Goal: Transaction & Acquisition: Purchase product/service

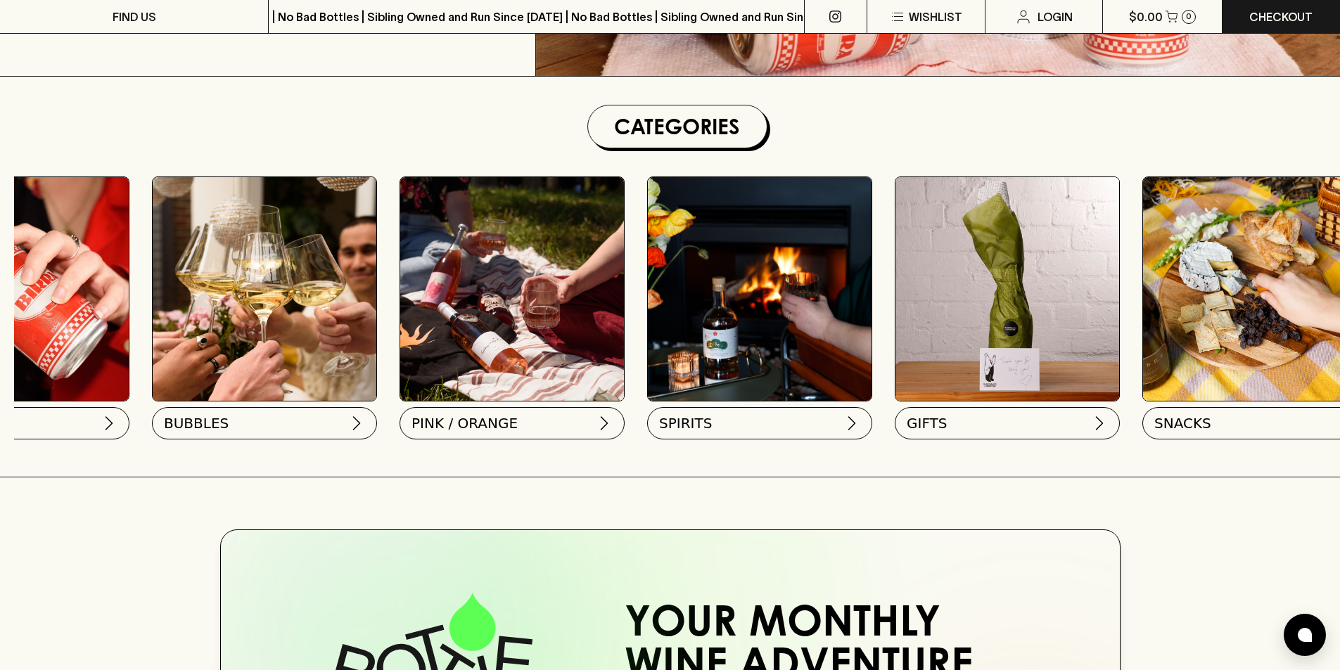
scroll to position [0, 689]
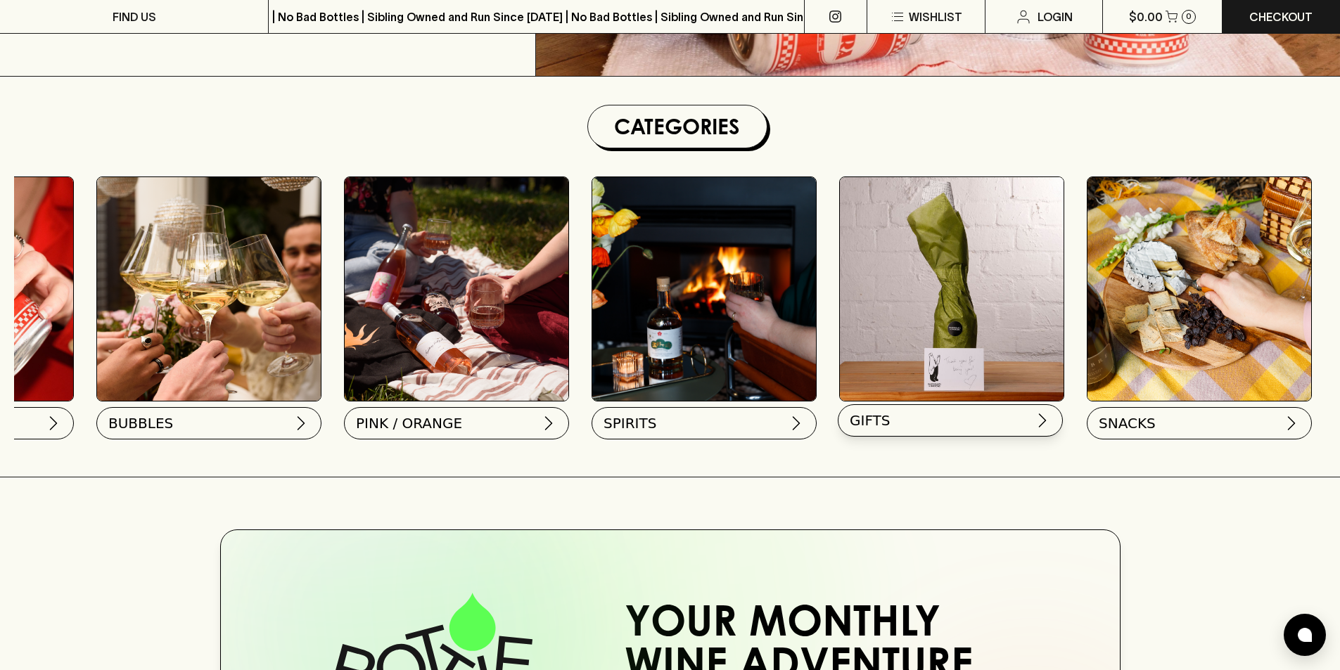
click at [897, 426] on button "GIFTS" at bounding box center [950, 420] width 225 height 32
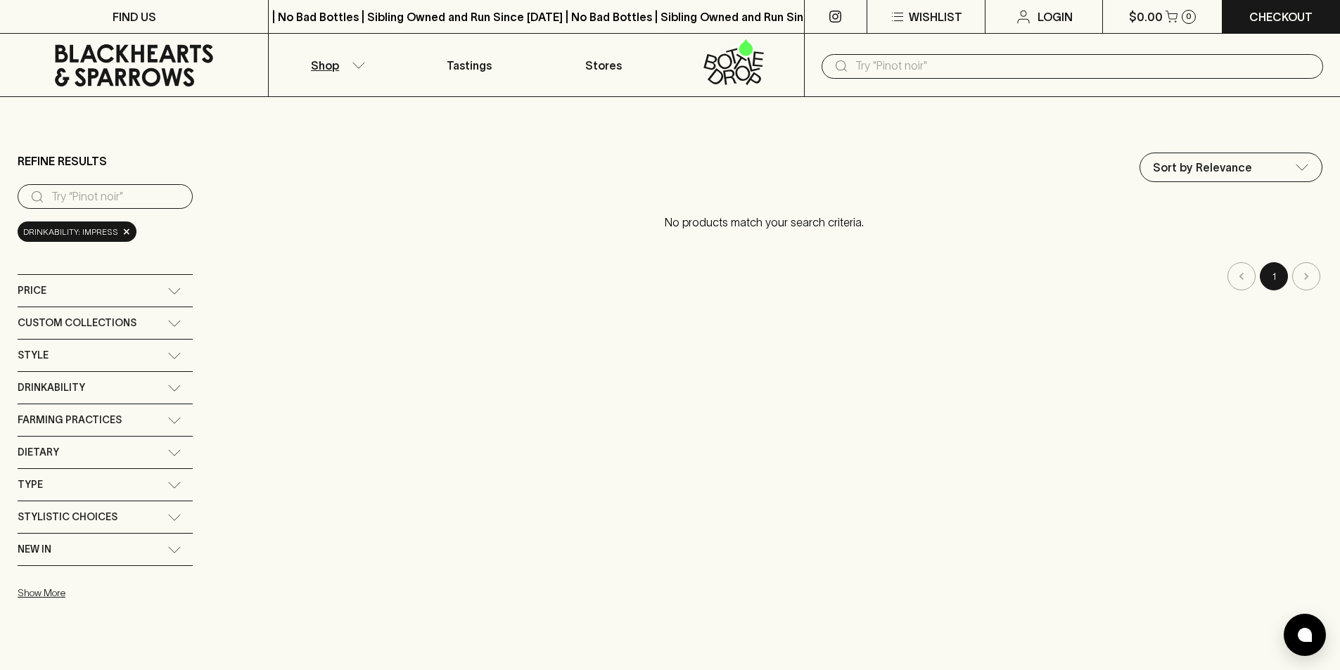
click at [352, 66] on icon "button" at bounding box center [359, 65] width 14 height 7
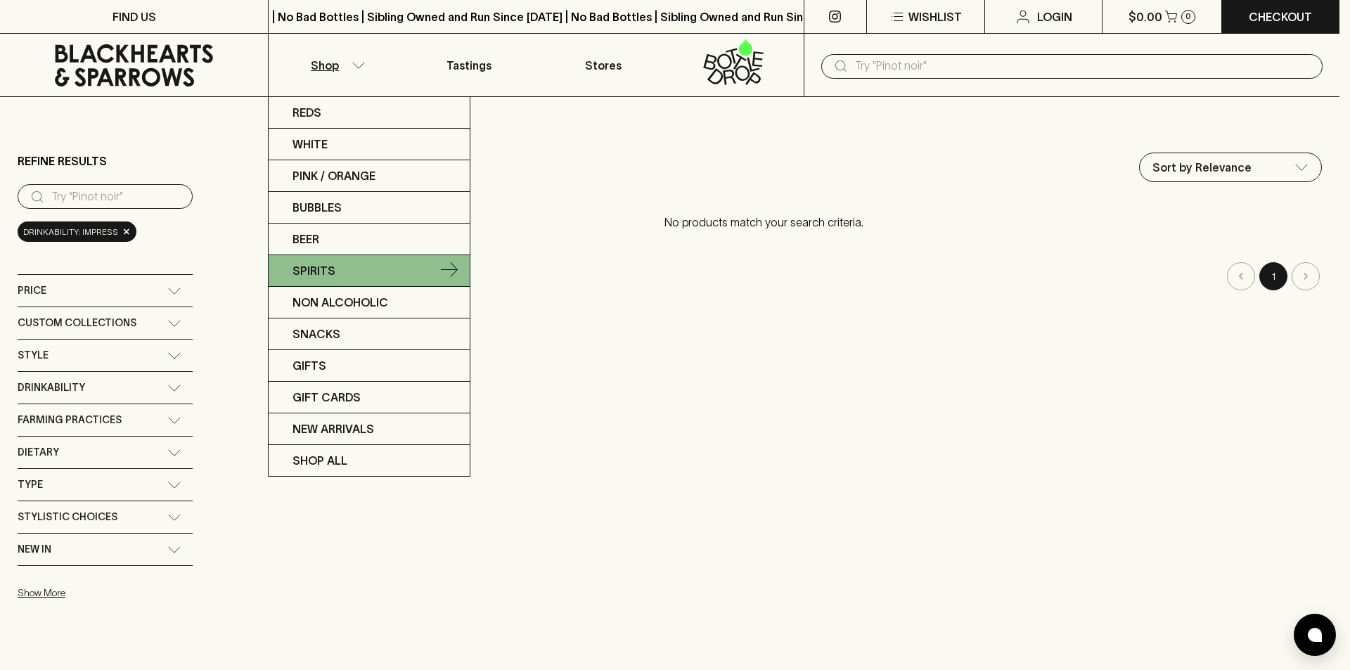
click at [452, 264] on icon at bounding box center [449, 269] width 17 height 15
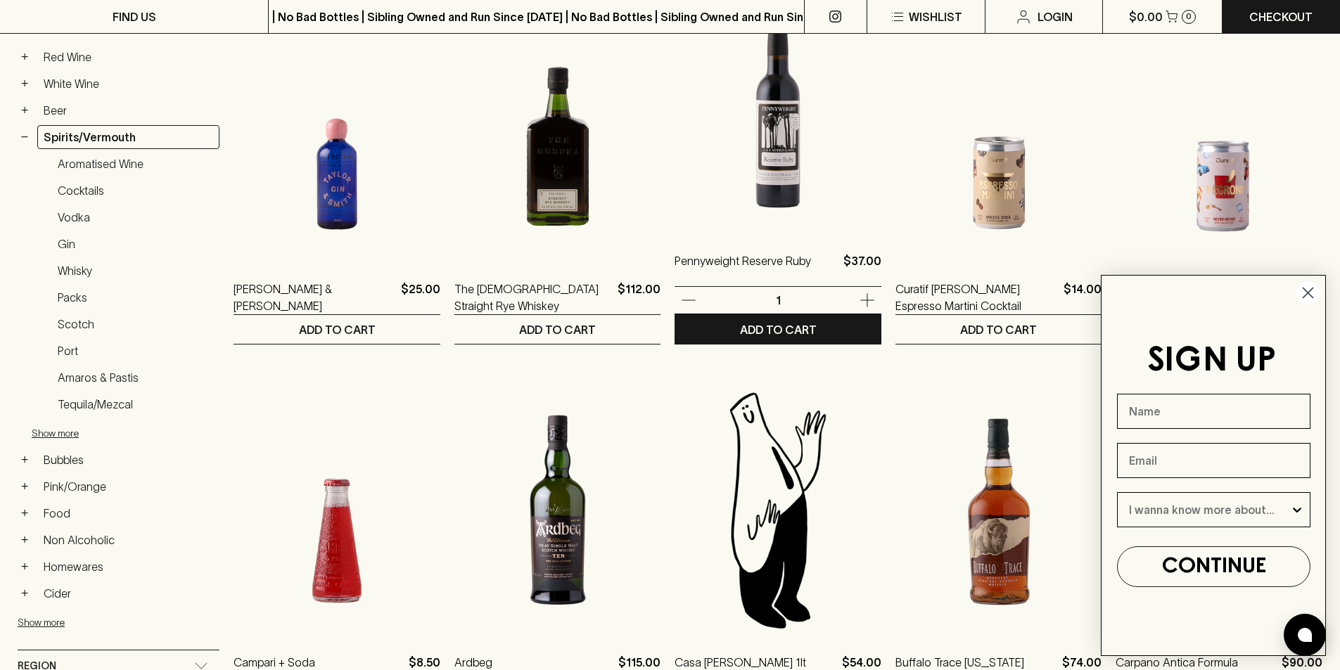
scroll to position [352, 0]
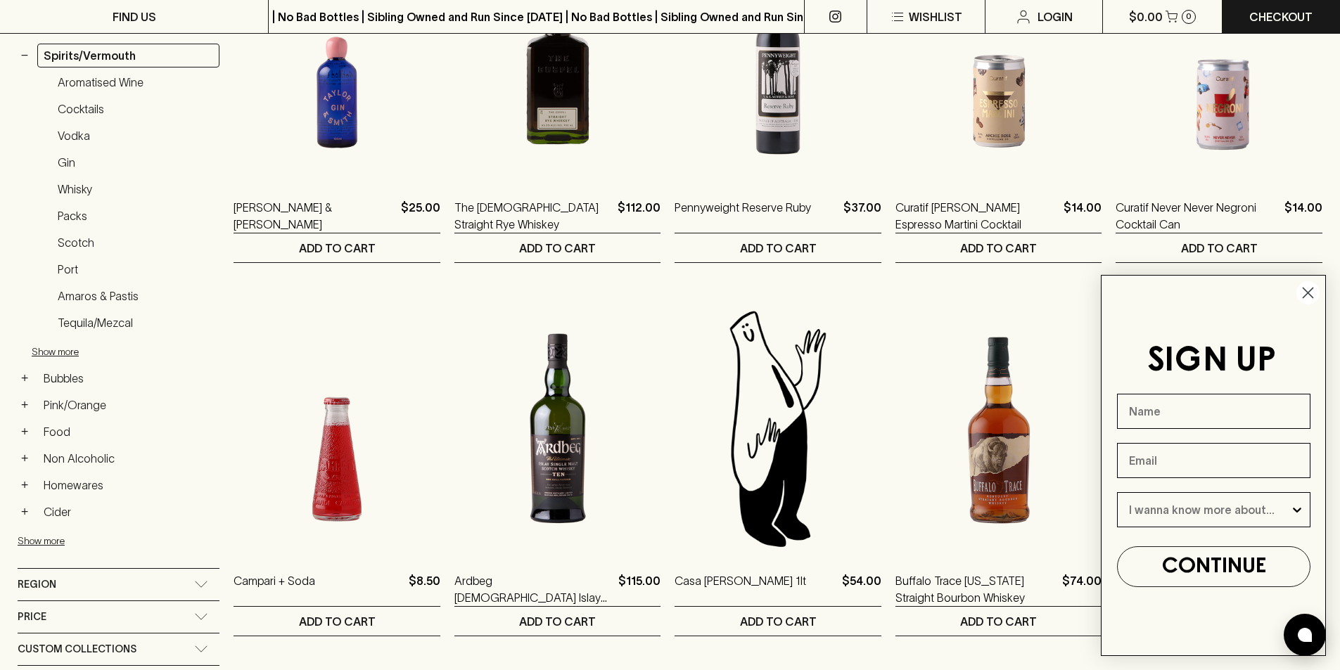
click at [1306, 289] on circle "Close dialog" at bounding box center [1307, 292] width 23 height 23
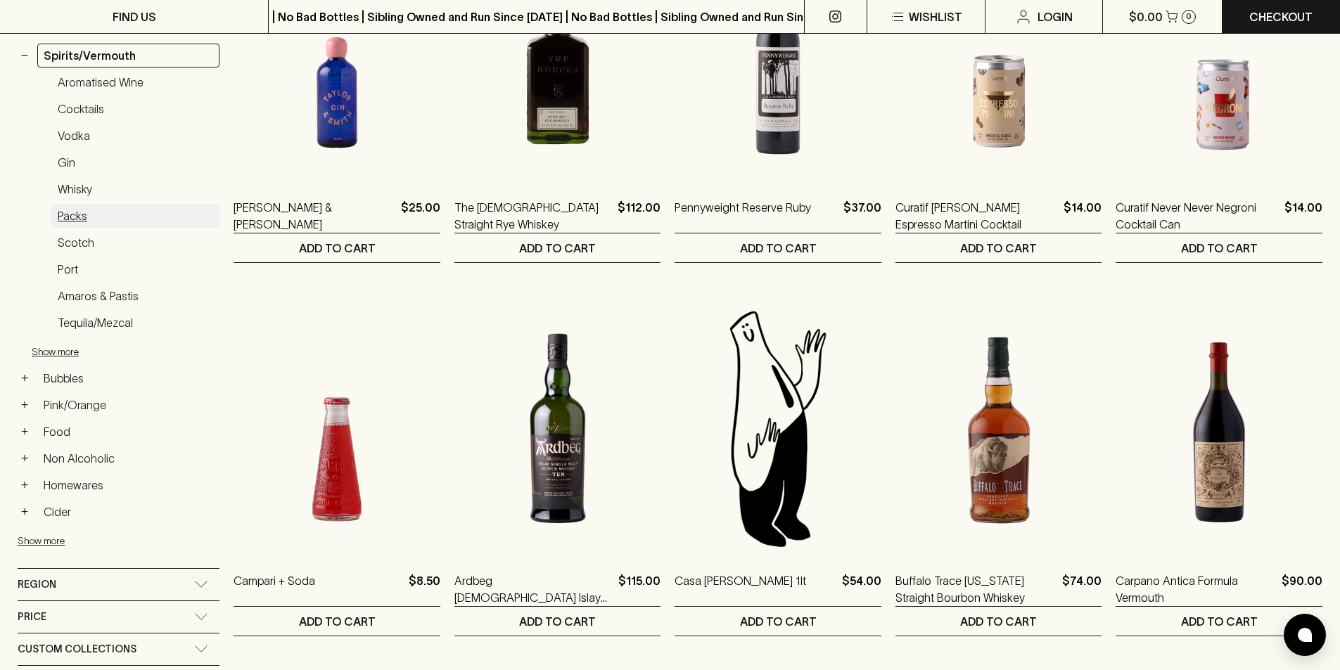
click at [70, 219] on link "Packs" at bounding box center [135, 216] width 168 height 24
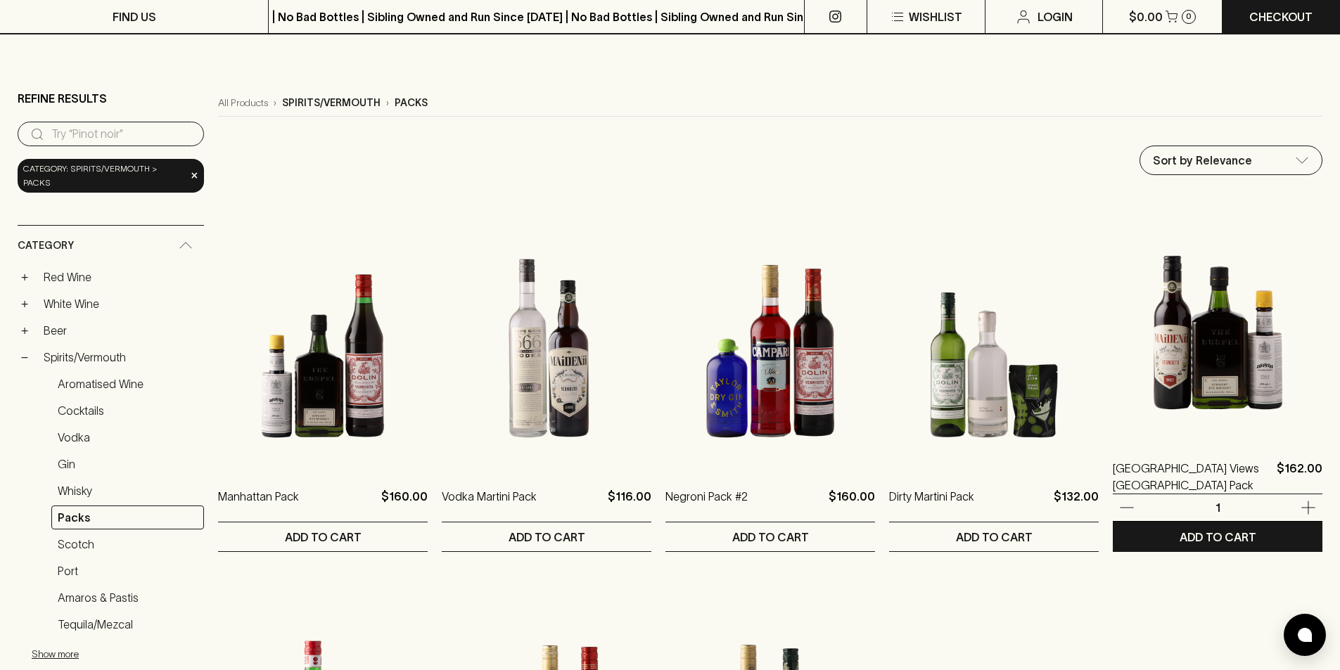
scroll to position [141, 0]
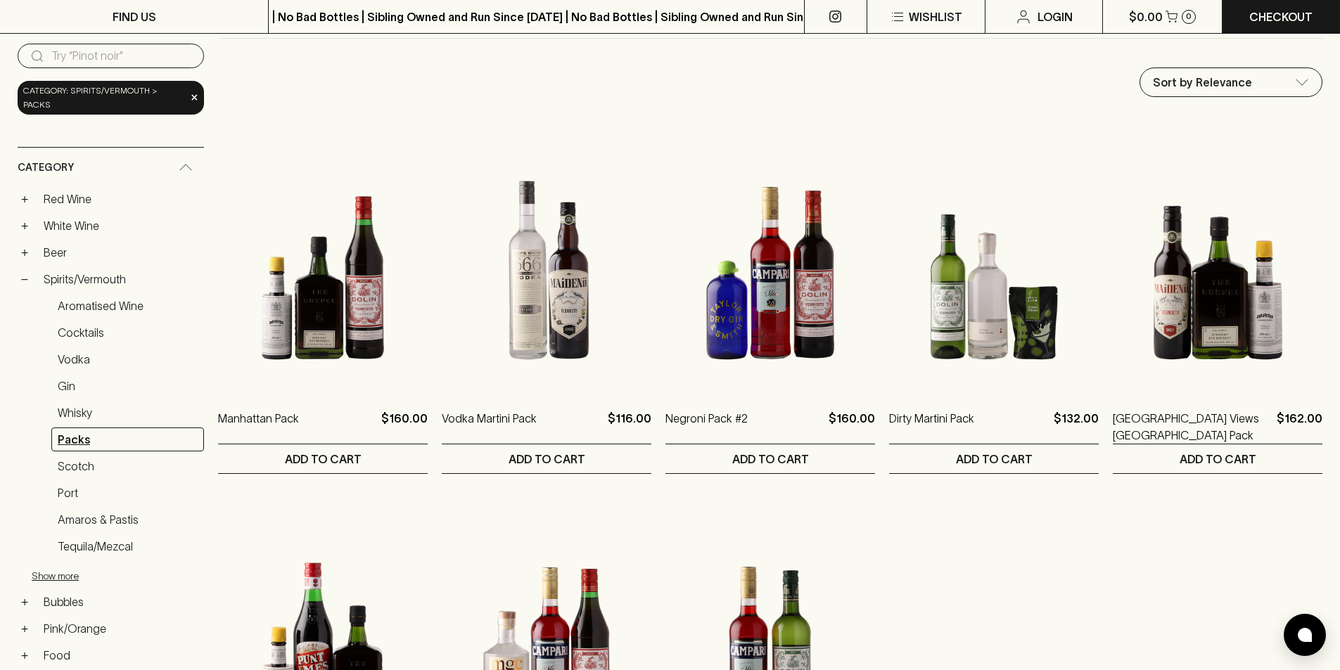
click at [84, 428] on link "Packs" at bounding box center [127, 440] width 153 height 24
click at [49, 566] on button "Show more" at bounding box center [124, 575] width 184 height 29
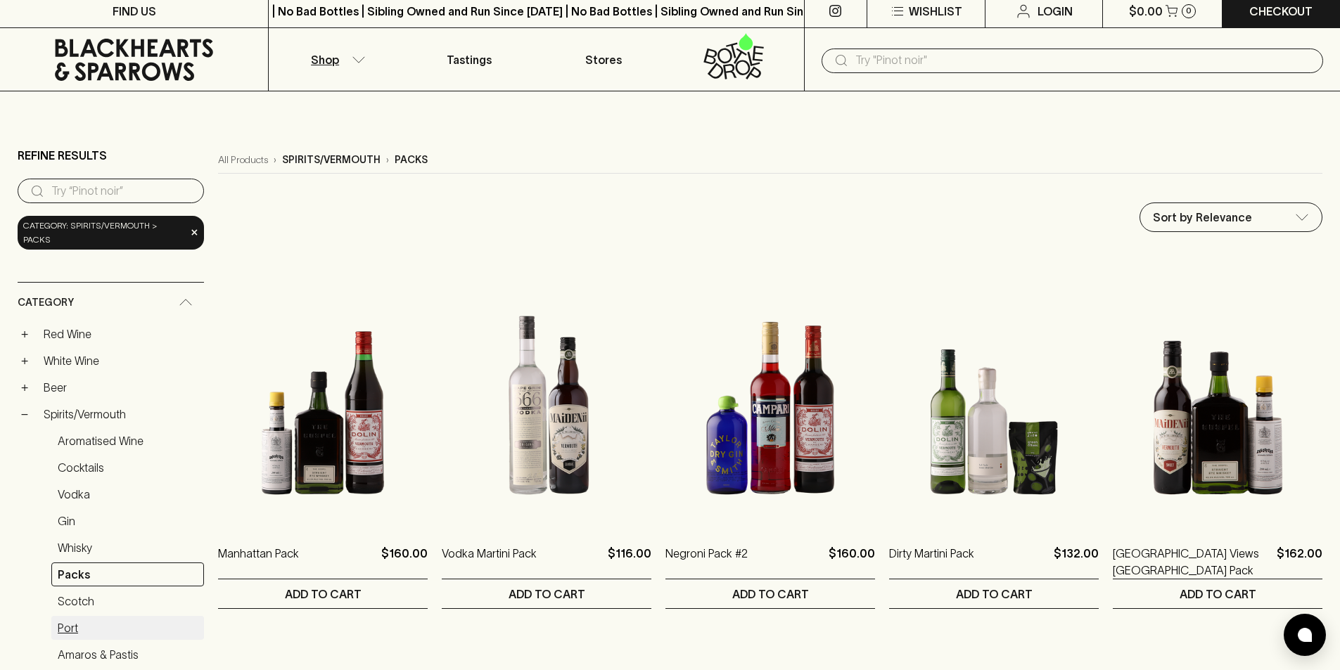
scroll to position [0, 0]
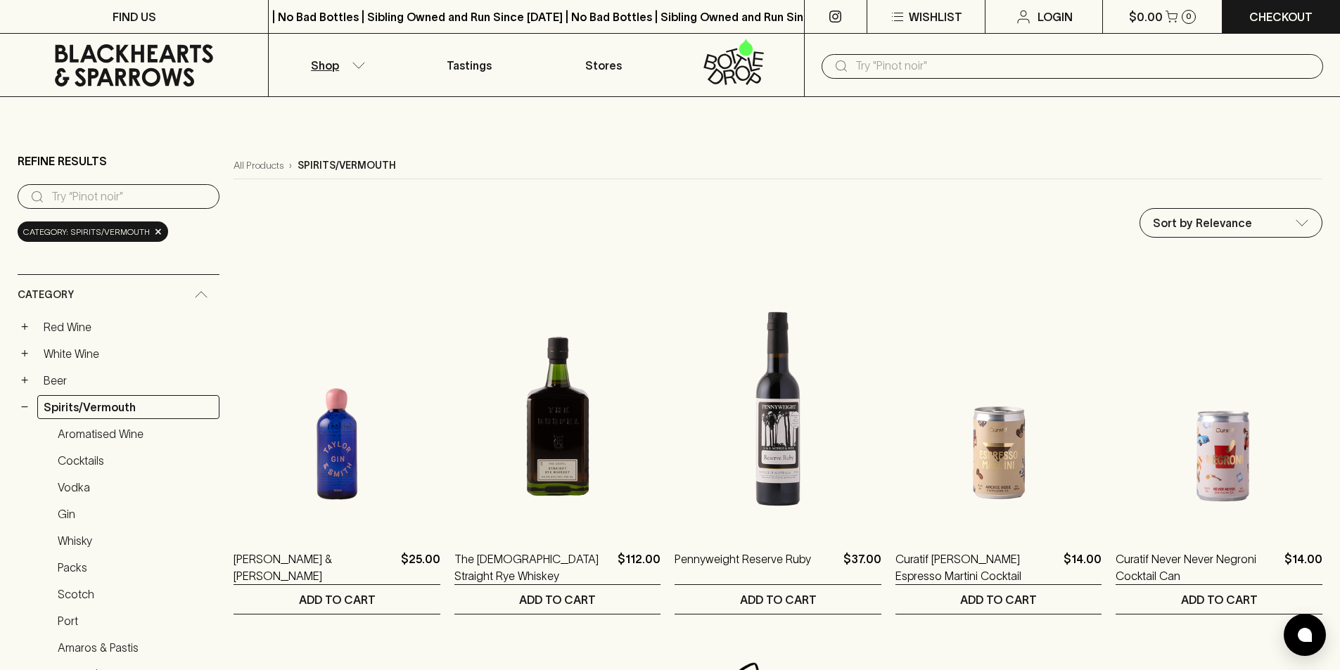
click at [74, 194] on input "search" at bounding box center [129, 197] width 157 height 23
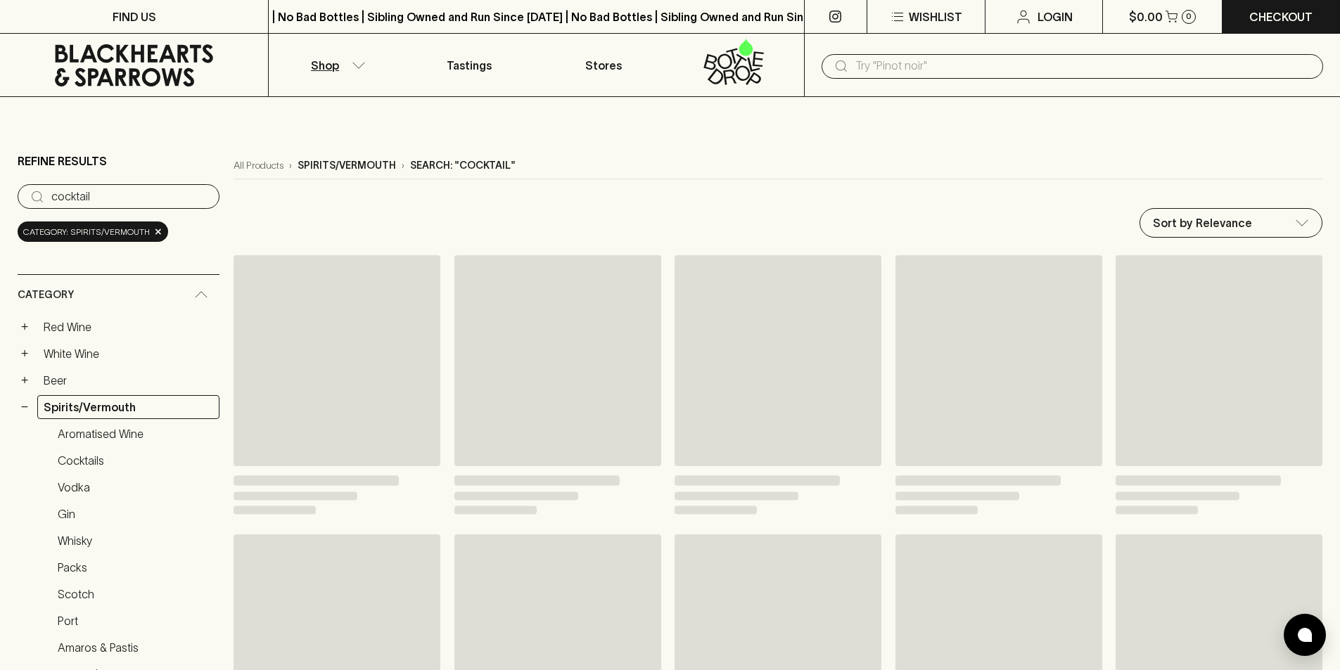
type input "cocktail"
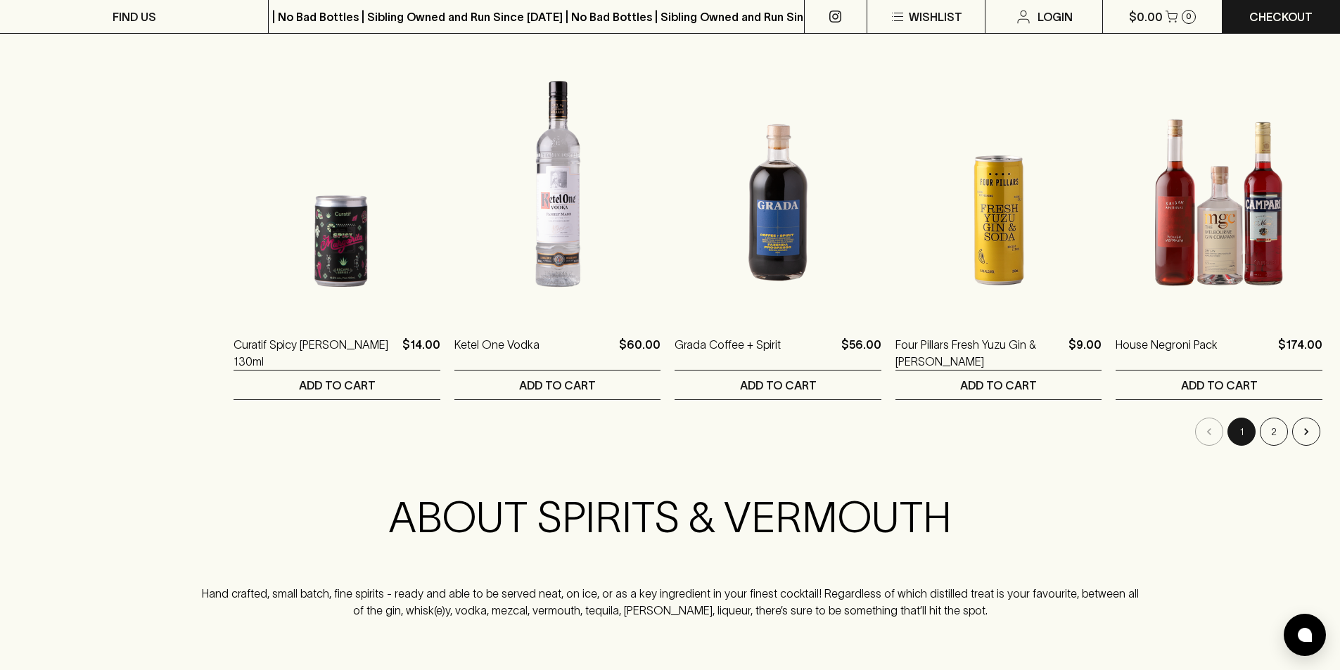
scroll to position [1336, 0]
click at [1270, 430] on button "2" at bounding box center [1274, 430] width 28 height 28
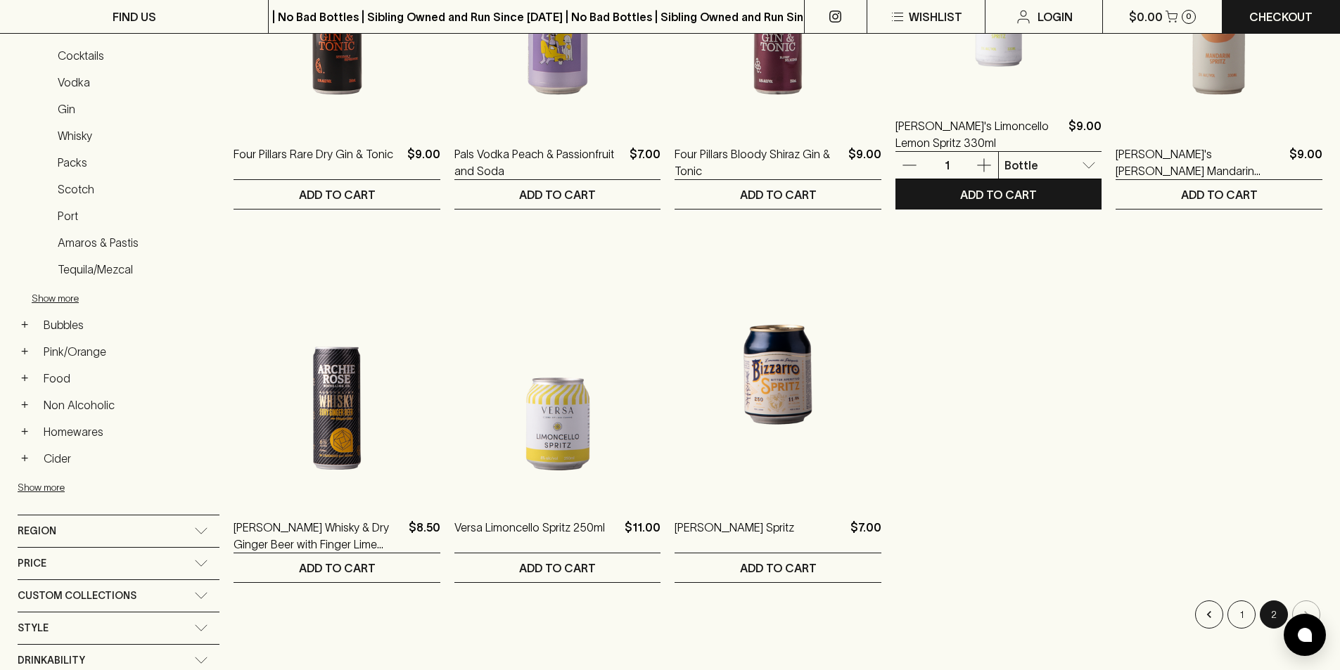
scroll to position [422, 0]
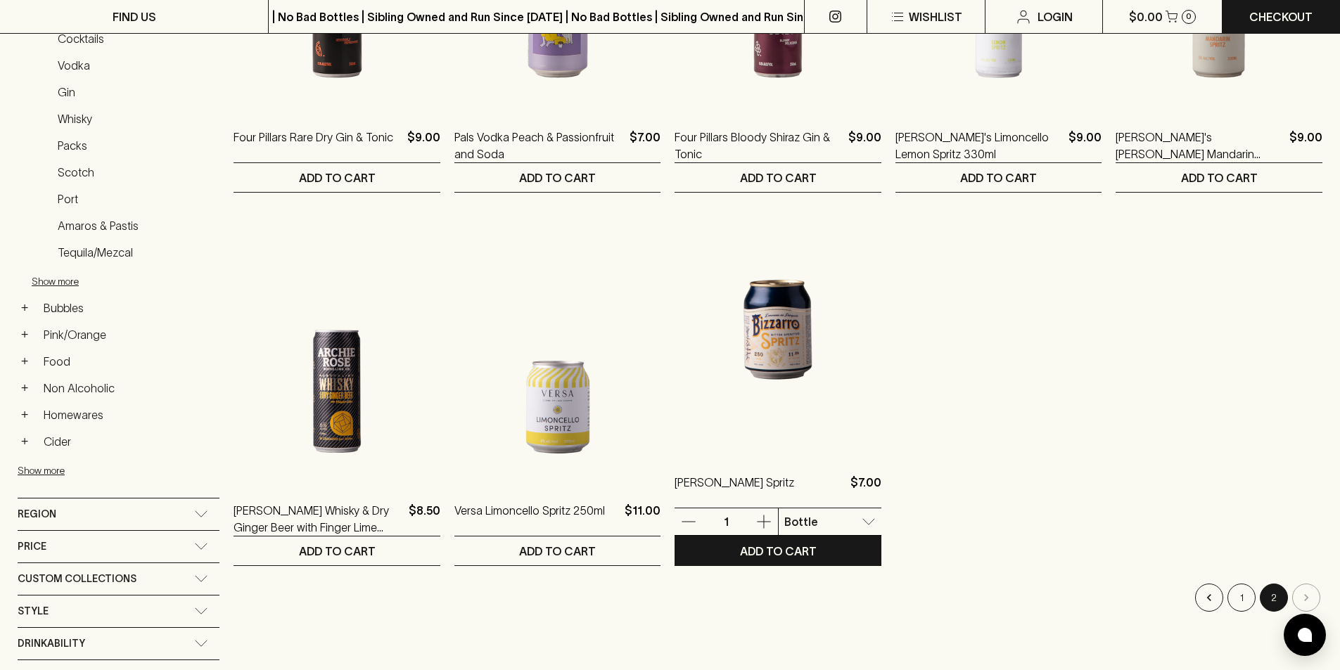
click at [791, 328] on img at bounding box center [777, 330] width 207 height 246
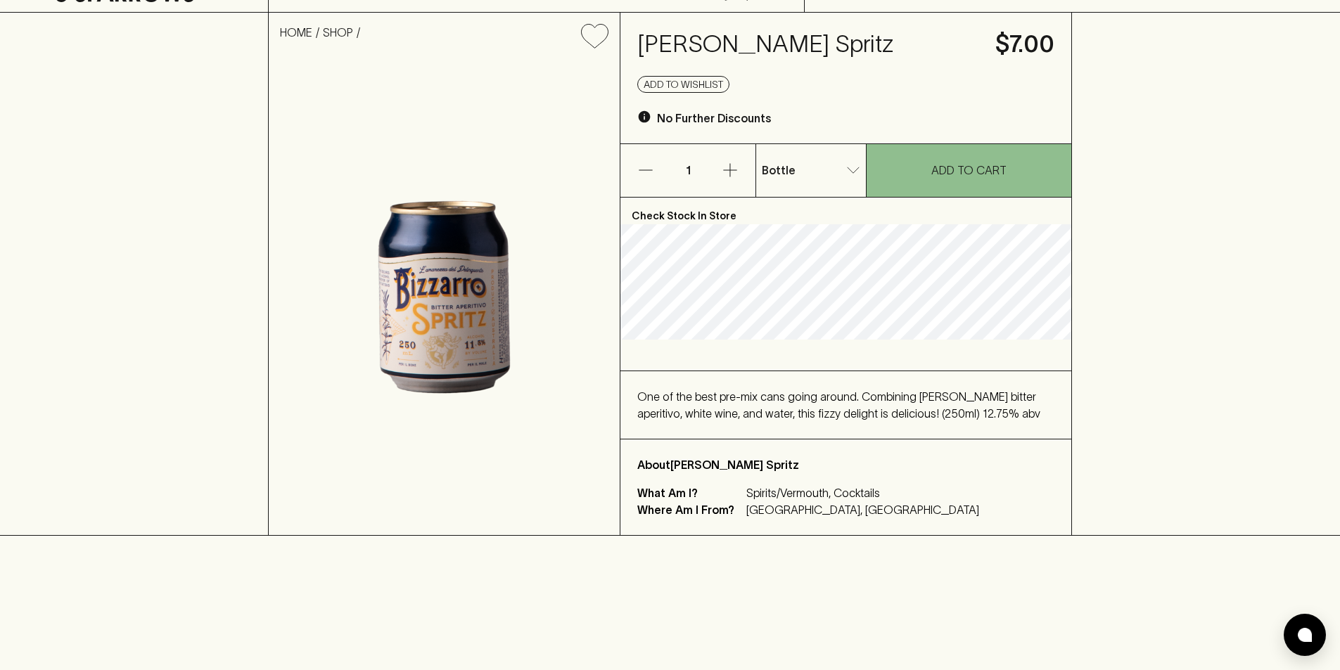
scroll to position [70, 0]
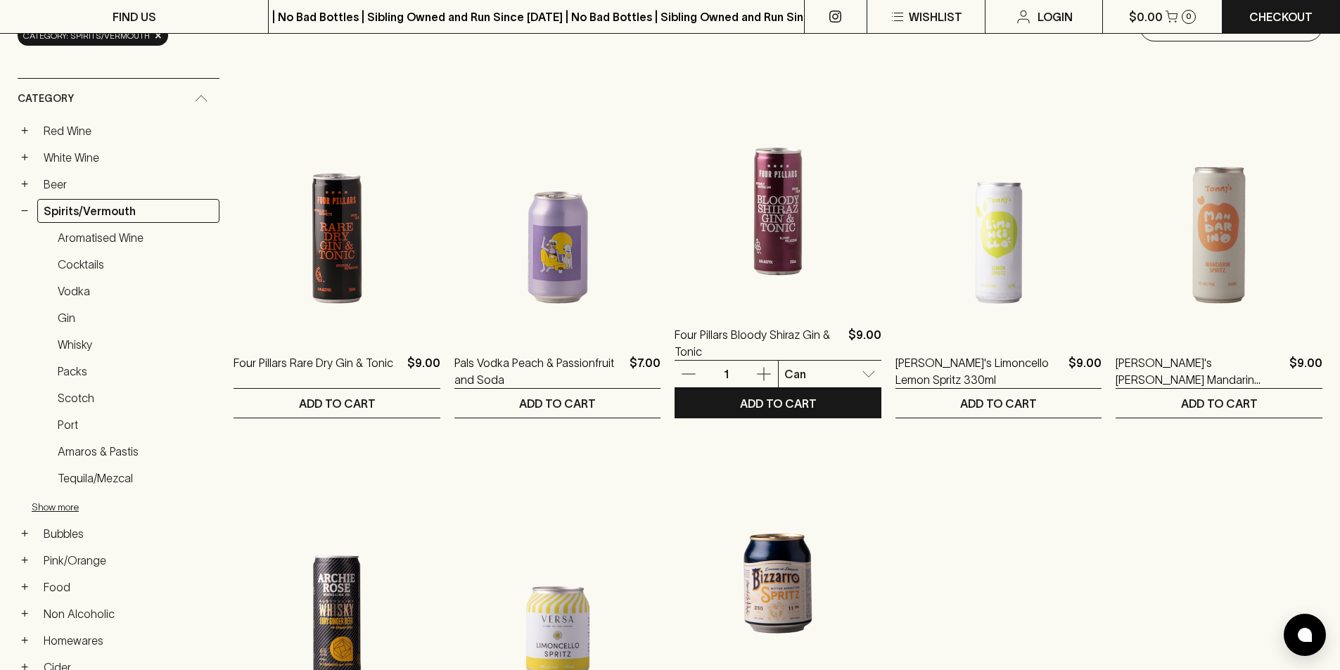
scroll to position [422, 0]
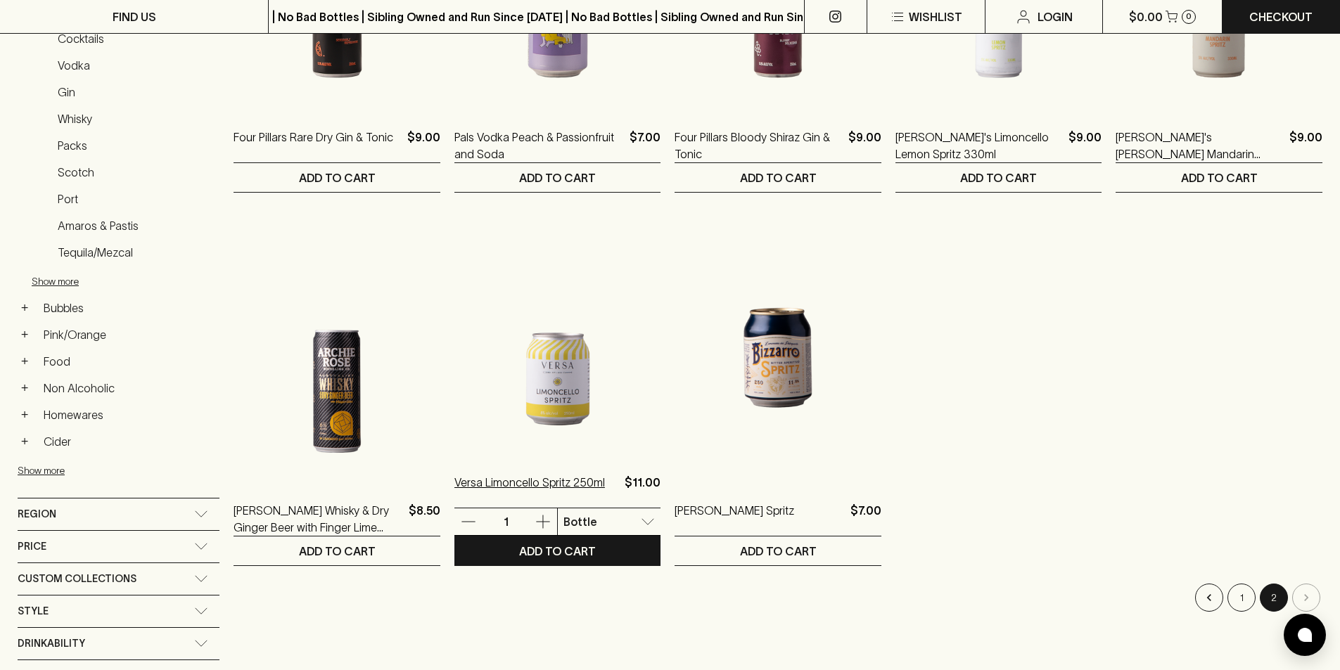
click at [527, 481] on p "Versa Limoncello Spritz 250ml" at bounding box center [529, 491] width 151 height 34
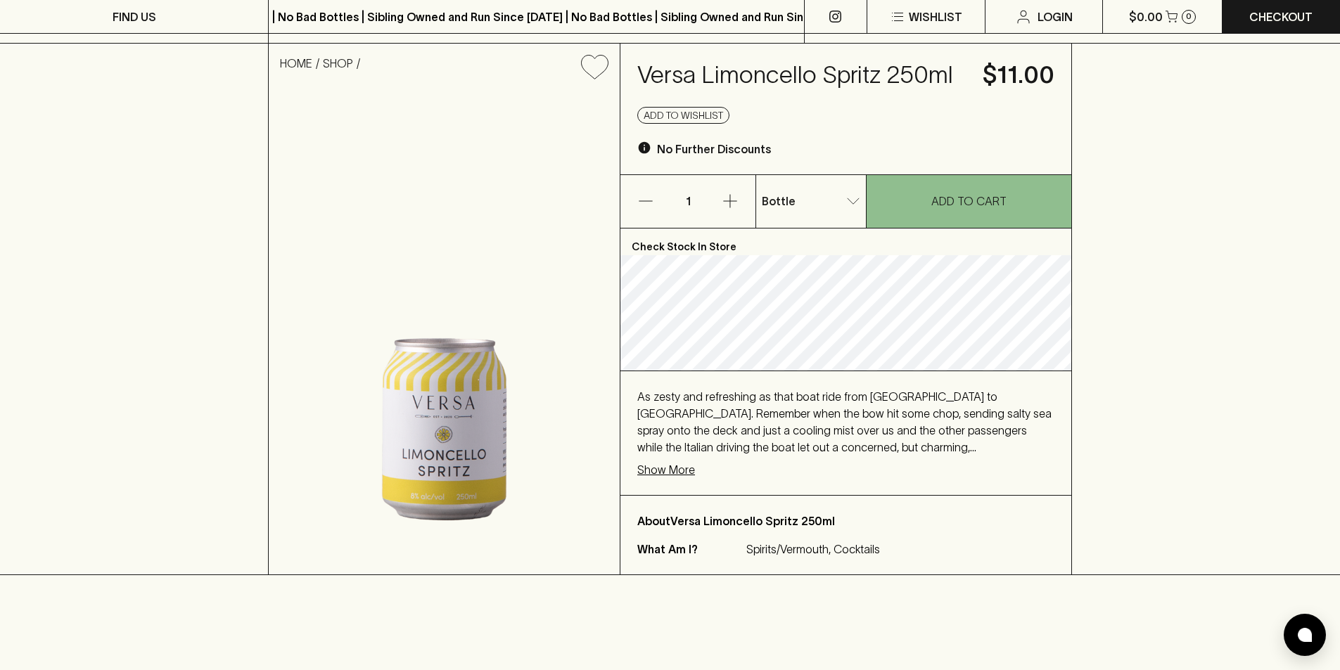
scroll to position [141, 0]
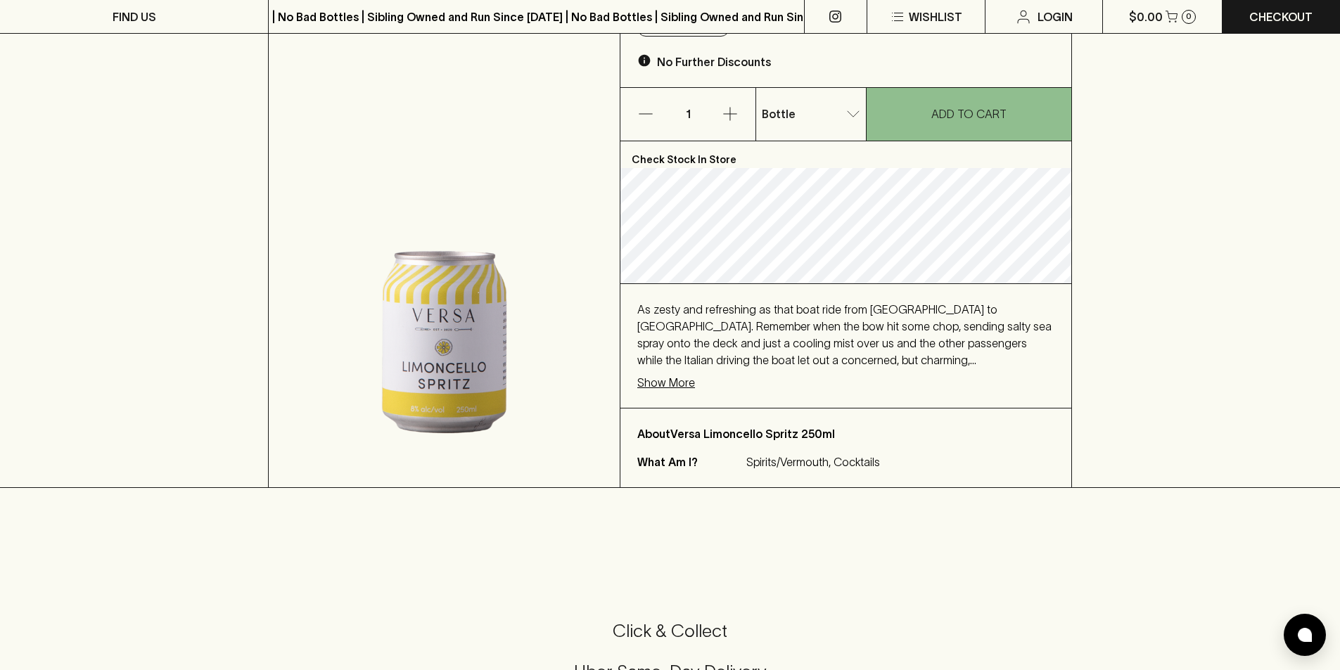
click at [667, 383] on p "Show More" at bounding box center [666, 382] width 58 height 17
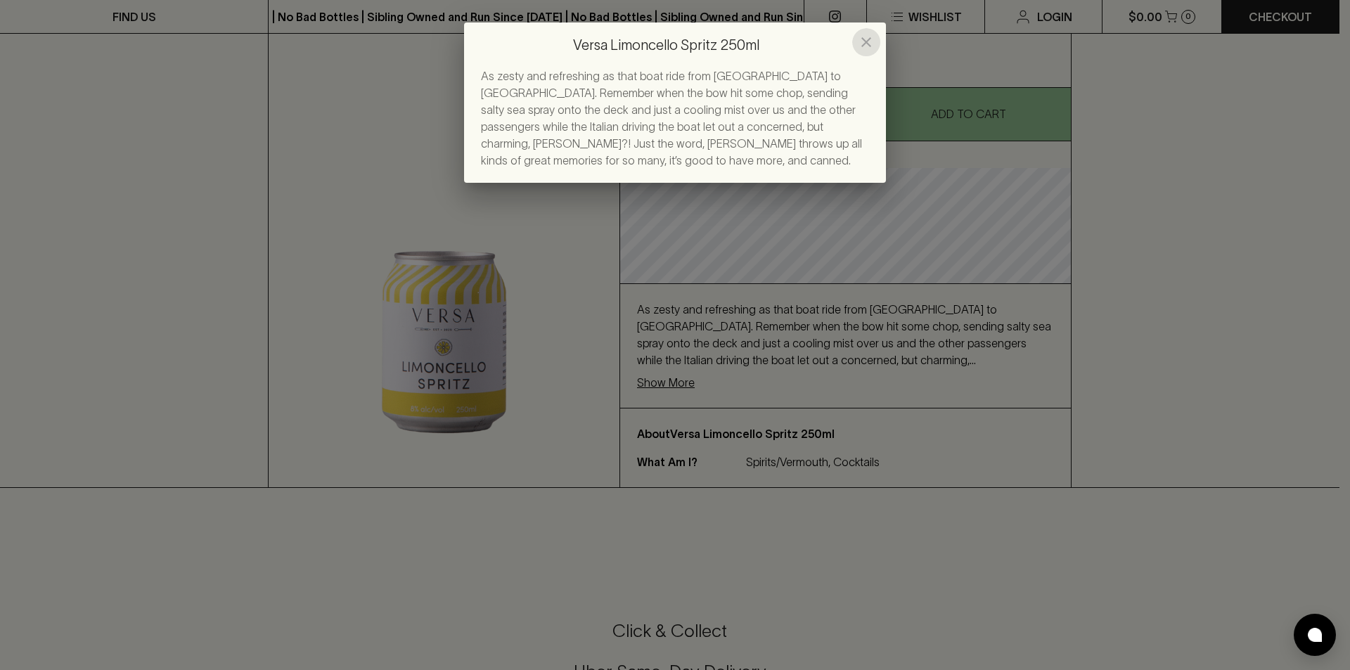
click at [869, 41] on icon "close" at bounding box center [866, 42] width 17 height 17
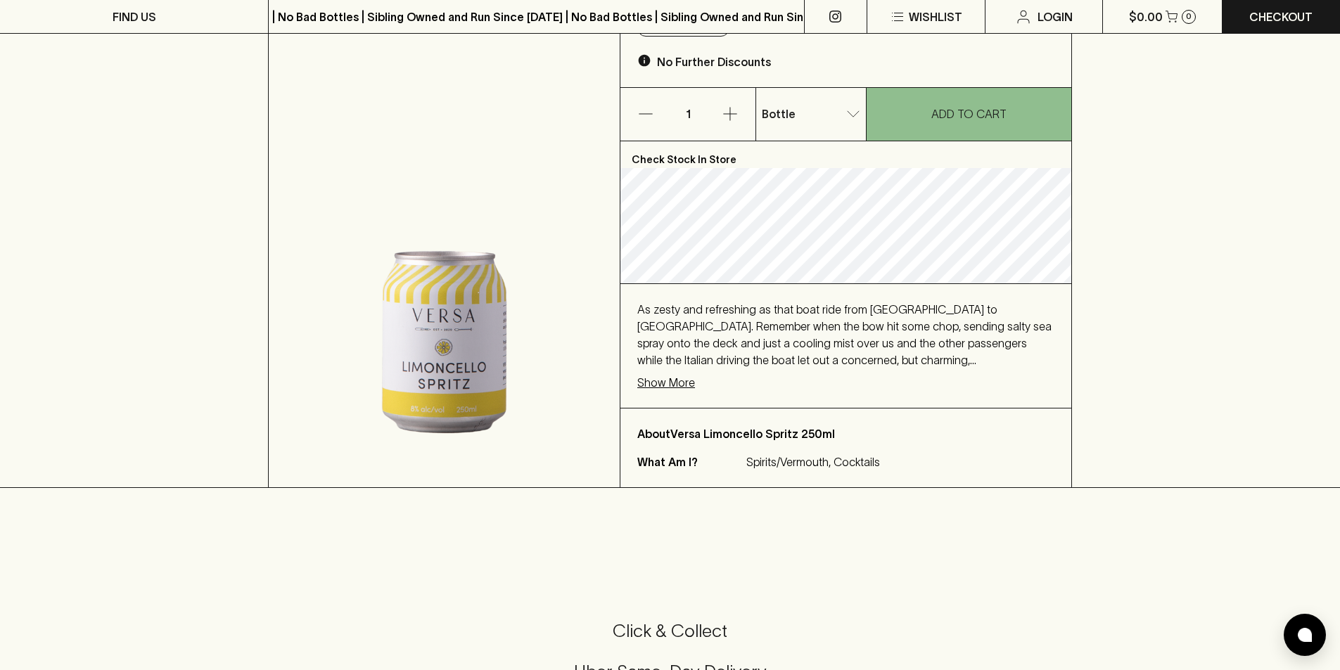
scroll to position [0, 0]
